Goal: Use online tool/utility: Utilize a website feature to perform a specific function

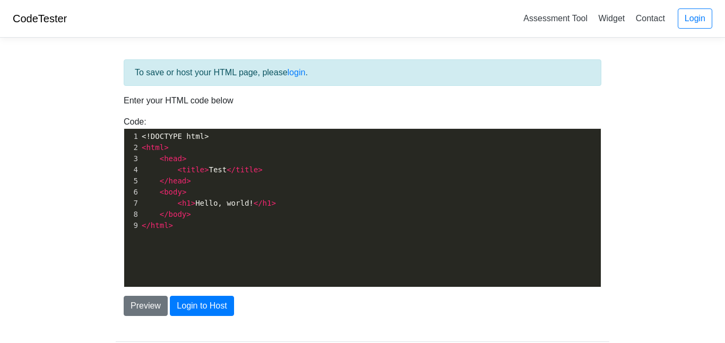
click at [211, 148] on pre "< html >" at bounding box center [370, 147] width 461 height 11
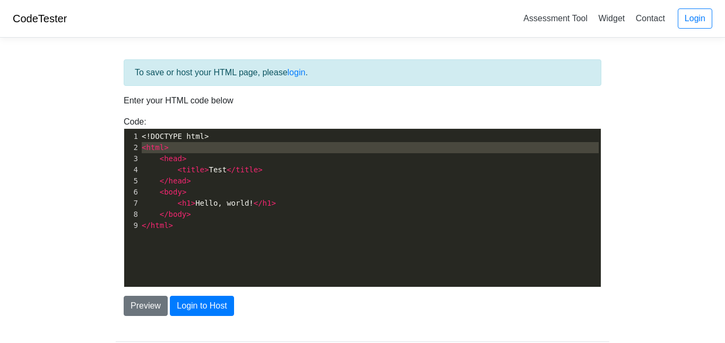
type textarea "<!DOCTYPE html> <html> <head> <title>Test</title> </head> <body> <h1>Hello, wor…"
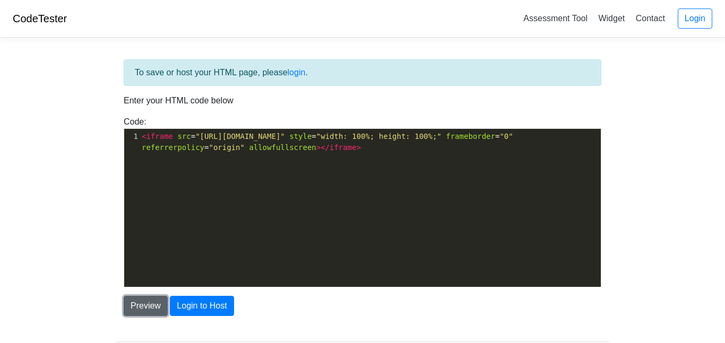
click at [150, 304] on button "Preview" at bounding box center [146, 306] width 44 height 20
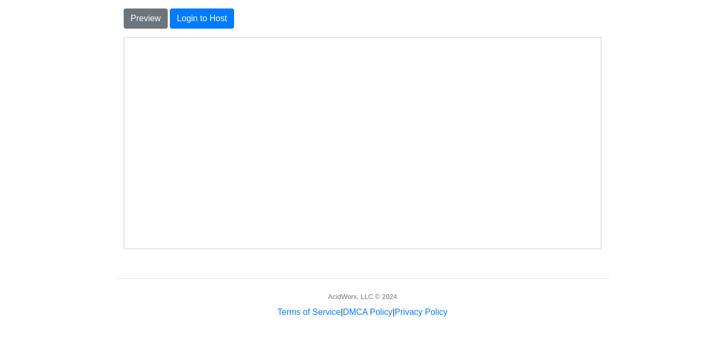
scroll to position [0, 0]
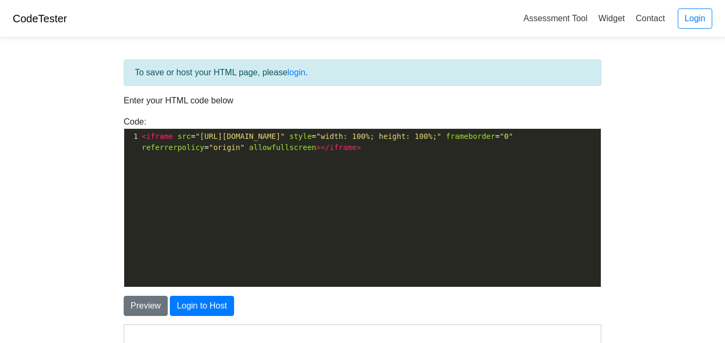
click at [285, 136] on span ""[URL][DOMAIN_NAME]"" at bounding box center [240, 136] width 90 height 8
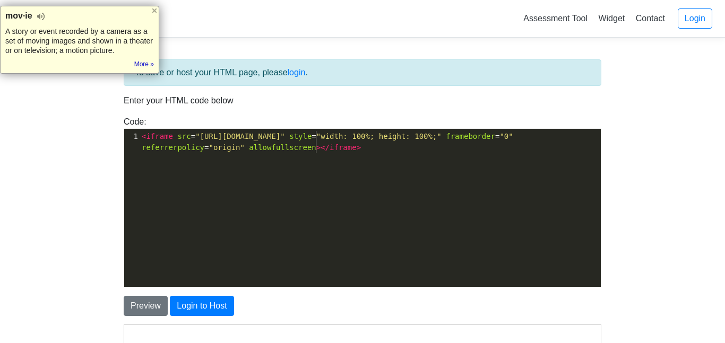
type textarea "video"
click at [285, 139] on span ""[URL][DOMAIN_NAME]"" at bounding box center [240, 136] width 90 height 8
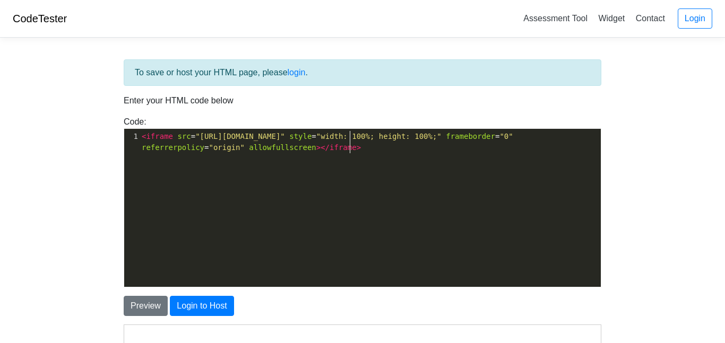
click at [405, 142] on pre "< iframe src = "[URL][DOMAIN_NAME]" style = "width: 100%; height: 100%;" frameb…" at bounding box center [370, 142] width 461 height 22
type textarea "<iframe src="[URL][DOMAIN_NAME]" style="width: 100%; height: 100%;" frameborder…"
click at [405, 142] on pre "< iframe src = "[URL][DOMAIN_NAME]" style = "width: 100%; height: 100%;" frameb…" at bounding box center [370, 142] width 461 height 22
click at [497, 148] on pre "< iframe src = "[URL][DOMAIN_NAME]" style = "width: 100%; height: 100%;" frameb…" at bounding box center [370, 142] width 461 height 22
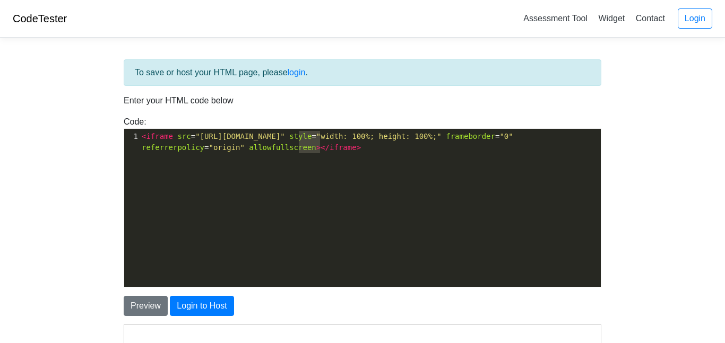
type textarea "<!DOCTYPE html> <html> <head> <title>Test</title> </head> <body> <h1>Hello, wor…"
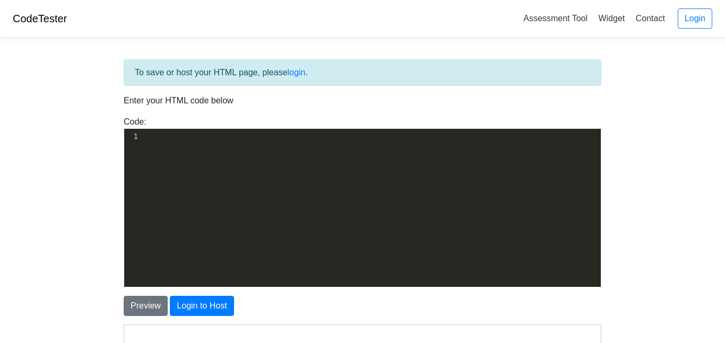
paste textarea "<iframe src="[URL][DOMAIN_NAME]" style="width: 100%; height: 100%;" frameborder…"
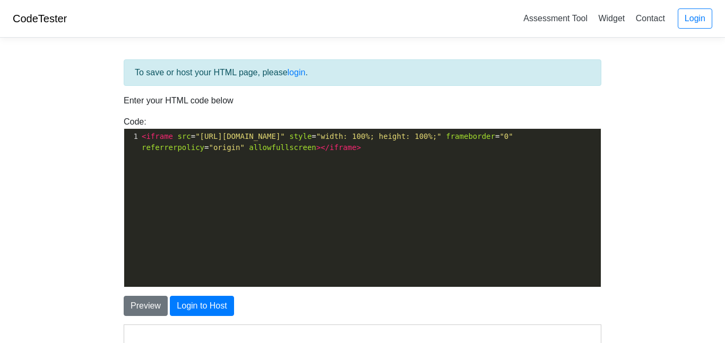
type textarea "<iframe src="[URL][DOMAIN_NAME]" style="width: 100%; height: 100%;" frameborder…"
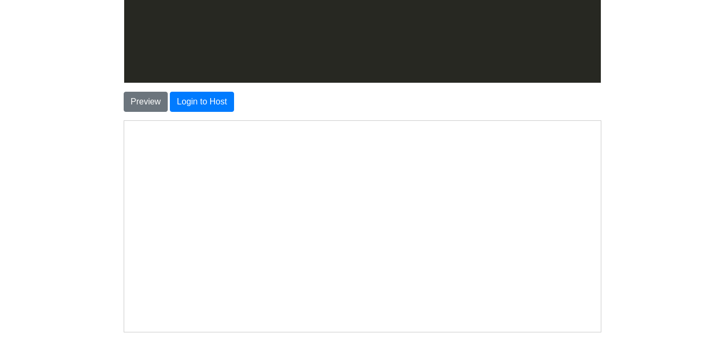
scroll to position [239, 0]
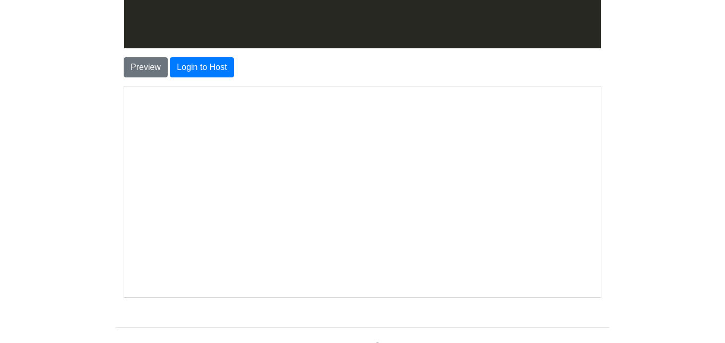
click at [602, 176] on div "To save or host your HTML page, please login . Enter your HTML code below Code:…" at bounding box center [363, 61] width 494 height 481
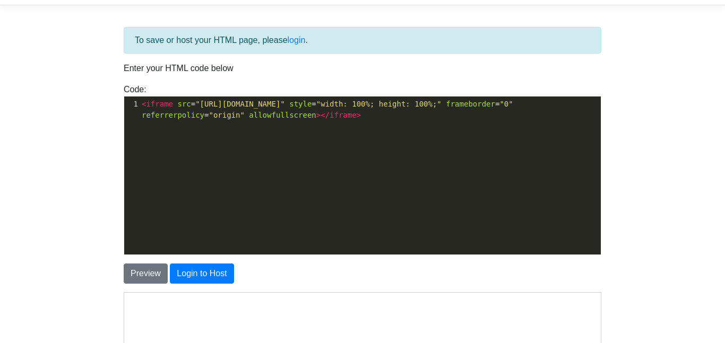
scroll to position [26, 0]
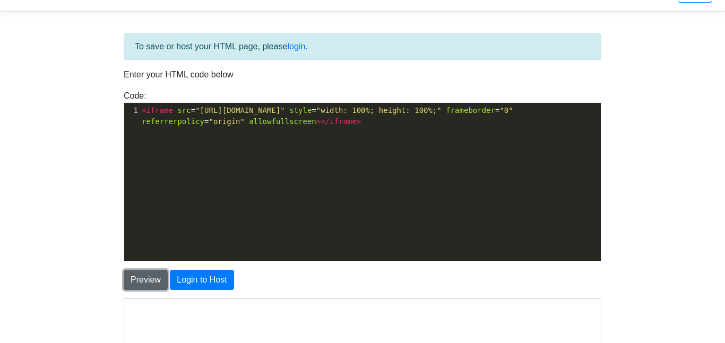
click at [152, 280] on button "Preview" at bounding box center [146, 280] width 44 height 20
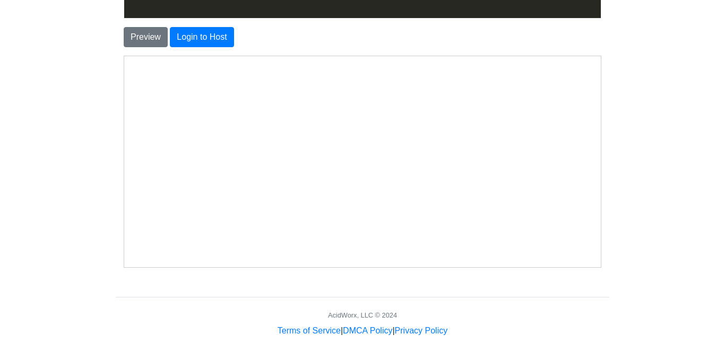
scroll to position [0, 0]
